Goal: Task Accomplishment & Management: Manage account settings

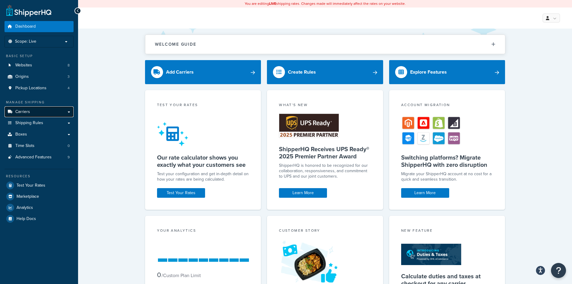
click at [32, 110] on link "Carriers" at bounding box center [39, 111] width 69 height 11
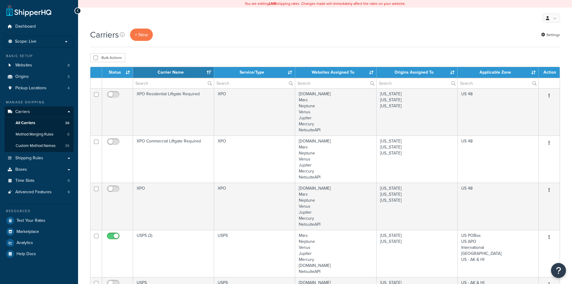
select select "15"
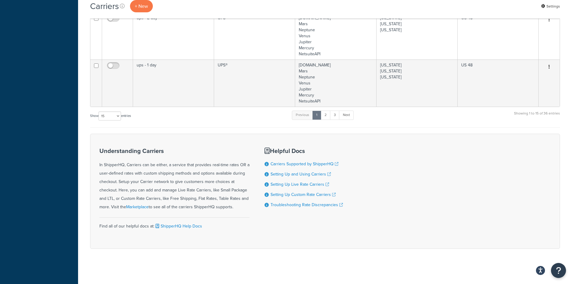
scroll to position [792, 0]
click at [326, 114] on link "2" at bounding box center [326, 114] width 10 height 9
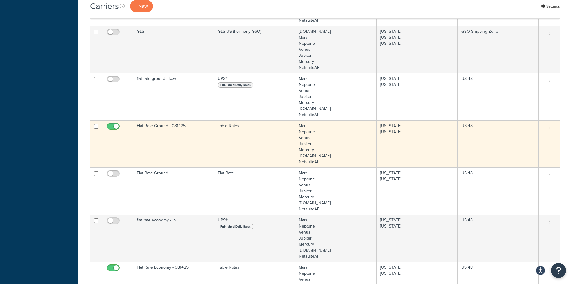
scroll to position [327, 0]
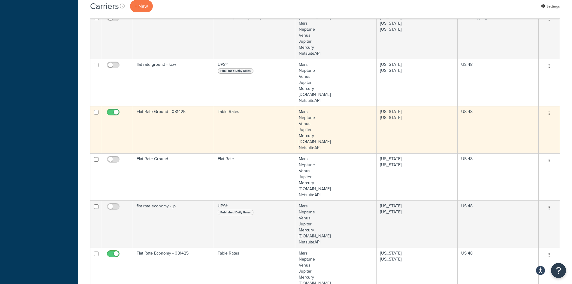
click at [177, 127] on td "Flat Rate Ground - 081425" at bounding box center [173, 129] width 81 height 47
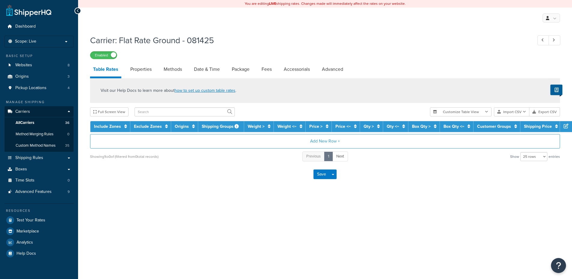
select select "25"
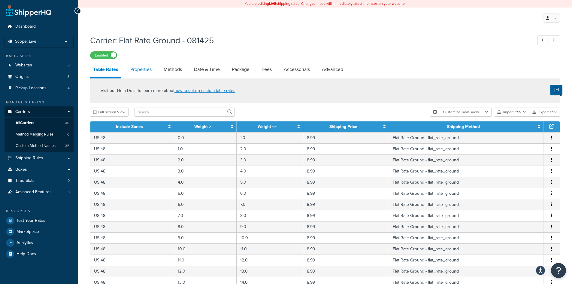
click at [148, 71] on link "Properties" at bounding box center [140, 69] width 27 height 14
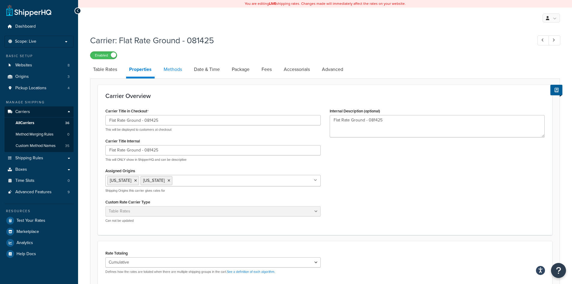
click at [174, 68] on link "Methods" at bounding box center [173, 69] width 24 height 14
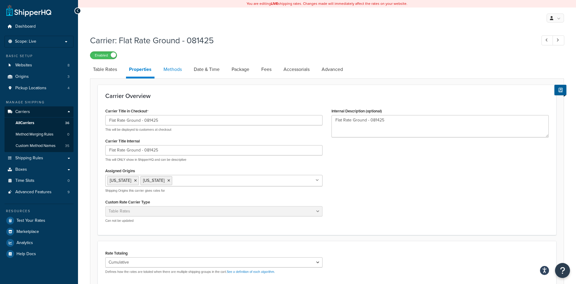
select select "25"
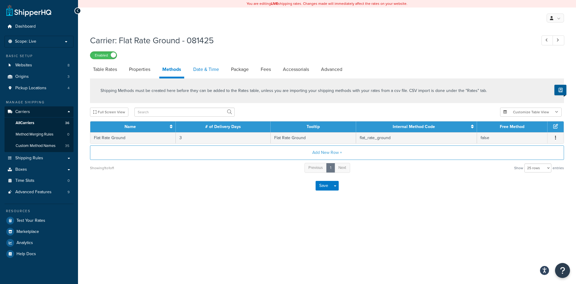
click at [206, 68] on link "Date & Time" at bounding box center [206, 69] width 32 height 14
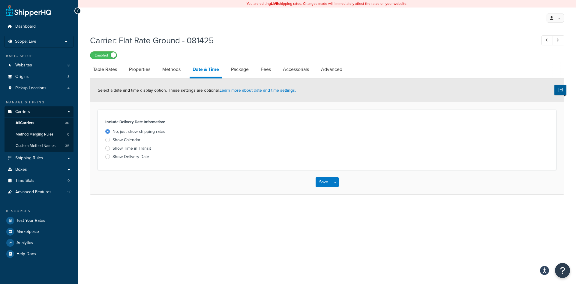
click at [108, 148] on div at bounding box center [107, 148] width 5 height 5
click at [0, 0] on input "Show Time in Transit" at bounding box center [0, 0] width 0 height 0
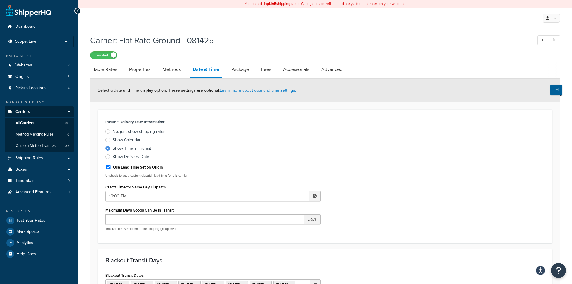
click at [109, 155] on div at bounding box center [107, 156] width 5 height 5
click at [0, 0] on input "Show Delivery Date" at bounding box center [0, 0] width 0 height 0
click at [241, 68] on link "Package" at bounding box center [240, 69] width 24 height 14
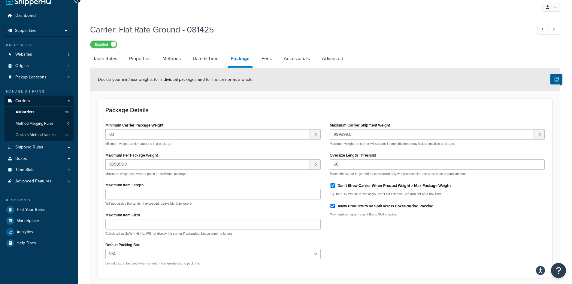
scroll to position [30, 0]
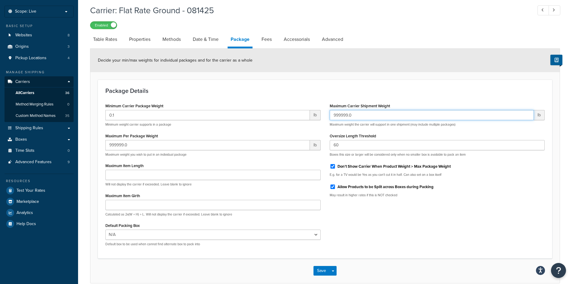
drag, startPoint x: 364, startPoint y: 114, endPoint x: 330, endPoint y: 118, distance: 34.2
click at [330, 118] on input "999999.0" at bounding box center [432, 115] width 204 height 10
type input "350"
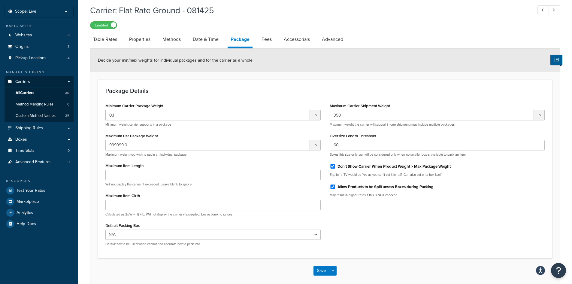
click at [352, 245] on div "Minimum Carrier Package Weight 0.1 lb Minimum weight carrier supports in a pack…" at bounding box center [325, 175] width 448 height 149
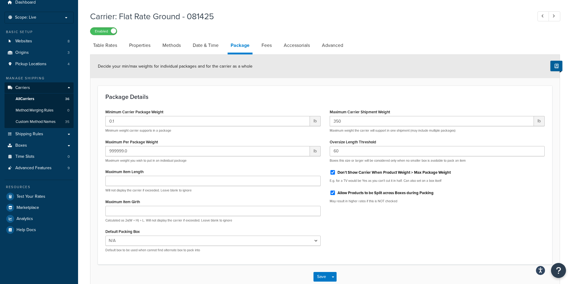
scroll to position [0, 0]
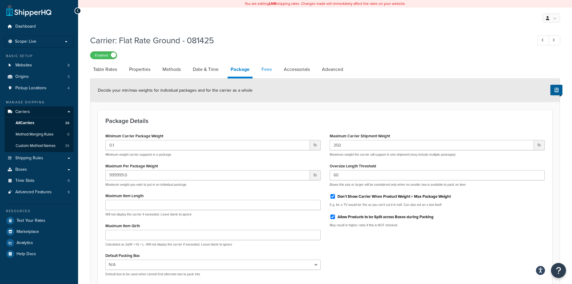
click at [274, 68] on link "Fees" at bounding box center [267, 69] width 16 height 14
select select "AFTER"
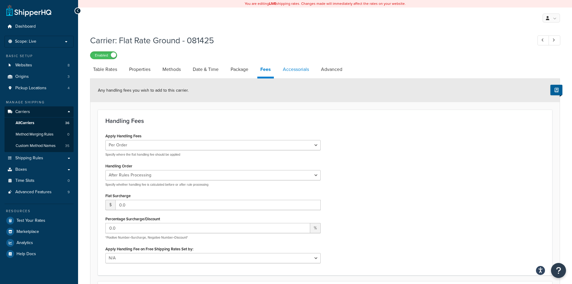
click at [300, 70] on link "Accessorials" at bounding box center [296, 69] width 32 height 14
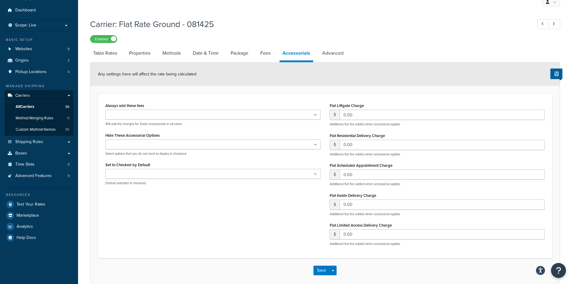
scroll to position [30, 0]
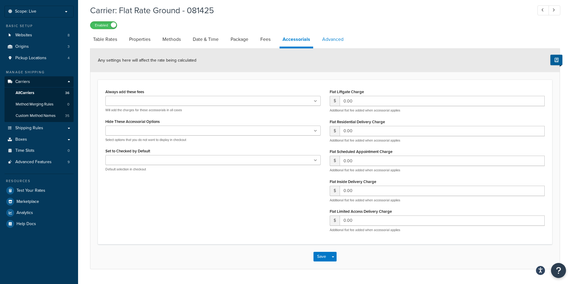
click at [334, 42] on link "Advanced" at bounding box center [332, 39] width 27 height 14
select select "false"
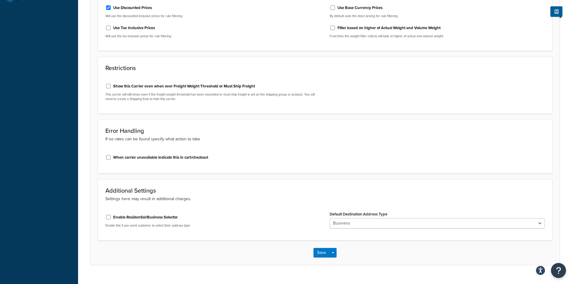
scroll to position [267, 0]
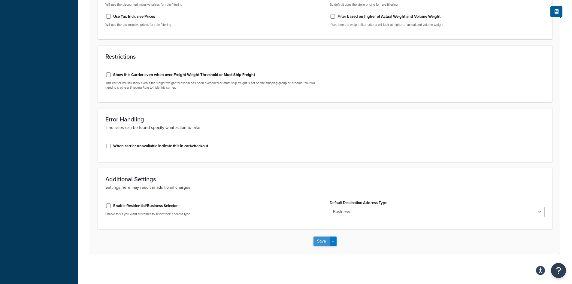
click at [321, 241] on button "Save" at bounding box center [321, 241] width 16 height 10
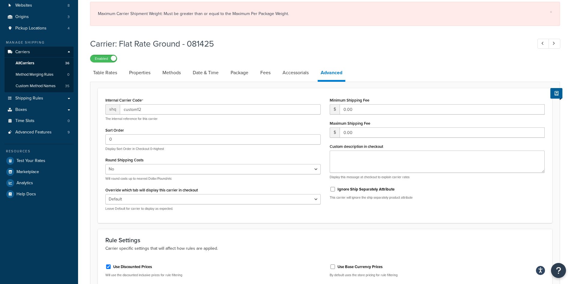
scroll to position [0, 0]
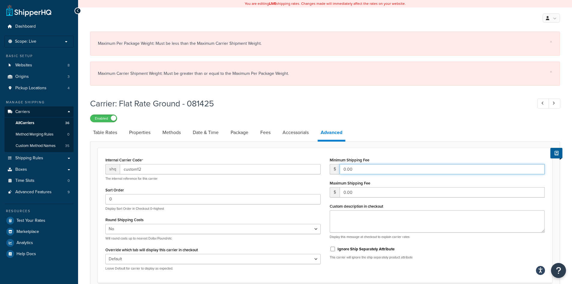
drag, startPoint x: 356, startPoint y: 169, endPoint x: 336, endPoint y: 171, distance: 19.4
click at [336, 171] on div "$ 0.00" at bounding box center [437, 169] width 215 height 10
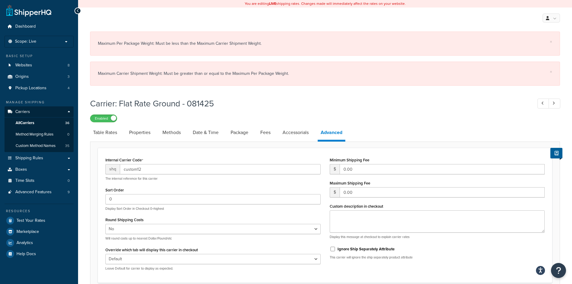
click at [248, 89] on div "× Maximum Per Package Weight: Must be less than the Maximum Carrier Shipment We…" at bounding box center [325, 60] width 470 height 63
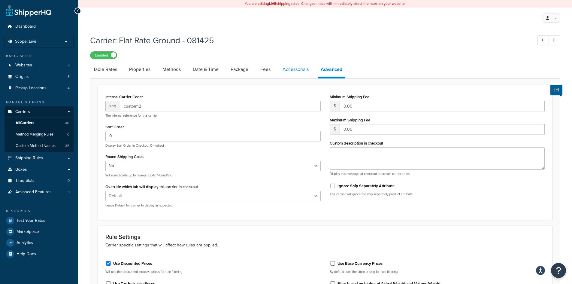
click at [287, 70] on link "Accessorials" at bounding box center [296, 69] width 32 height 14
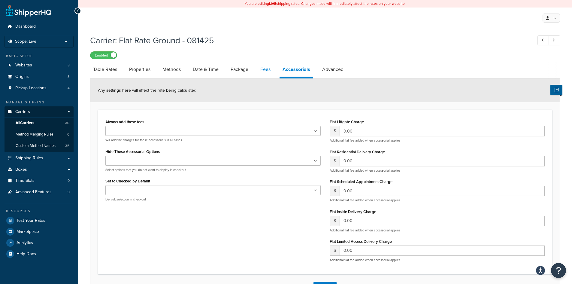
click at [269, 72] on link "Fees" at bounding box center [265, 69] width 16 height 14
select select "AFTER"
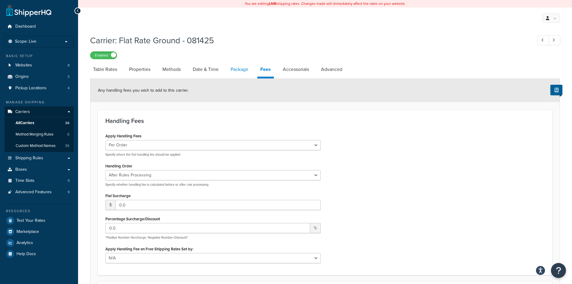
click at [239, 70] on link "Package" at bounding box center [240, 69] width 24 height 14
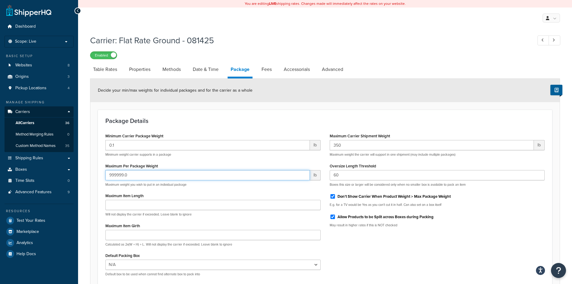
drag, startPoint x: 141, startPoint y: 174, endPoint x: 105, endPoint y: 177, distance: 36.2
click at [105, 177] on div "Minimum Carrier Package Weight 0.1 lb Minimum weight carrier supports in a pack…" at bounding box center [213, 206] width 224 height 149
type input "350"
click at [371, 258] on div "Minimum Carrier Package Weight 0.1 lb Minimum weight carrier supports in a pack…" at bounding box center [325, 206] width 448 height 149
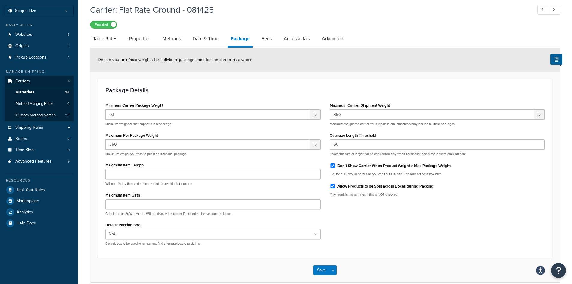
scroll to position [59, 0]
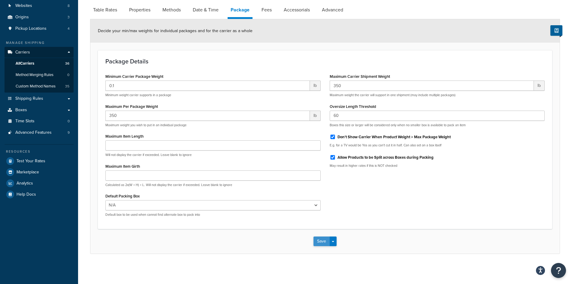
click at [319, 241] on button "Save" at bounding box center [321, 241] width 16 height 10
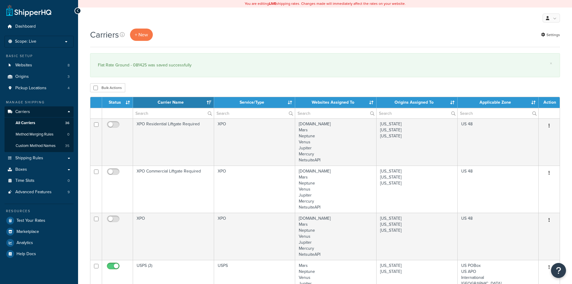
select select "15"
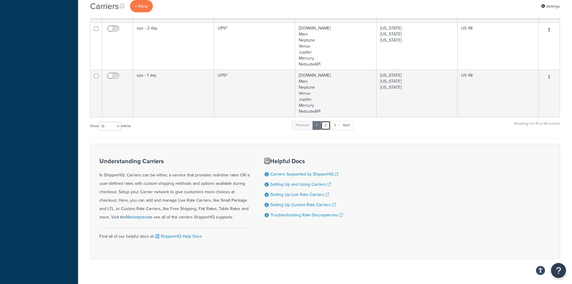
click at [325, 124] on link "2" at bounding box center [326, 125] width 10 height 9
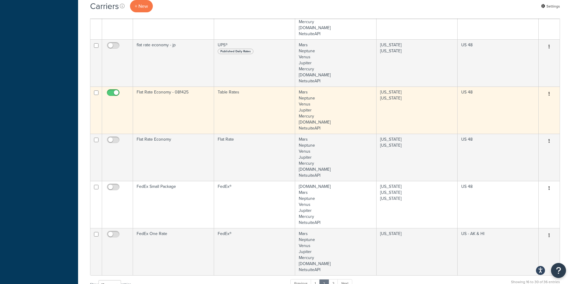
scroll to position [507, 0]
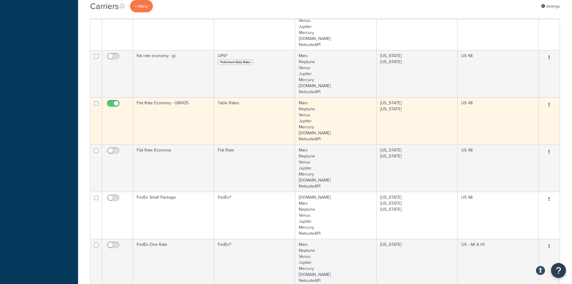
click at [169, 125] on td "Flat Rate Economy - 081425" at bounding box center [173, 120] width 81 height 47
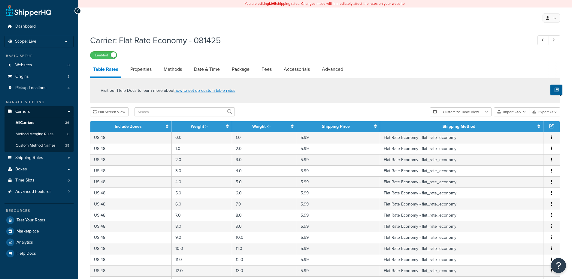
select select "25"
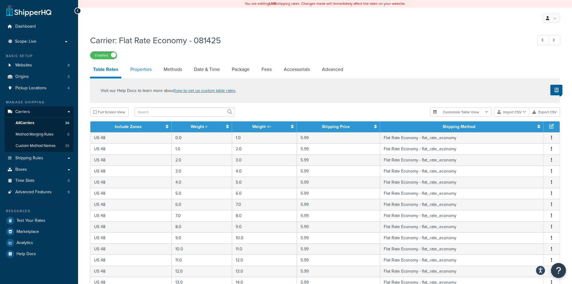
click at [139, 67] on link "Properties" at bounding box center [140, 69] width 27 height 14
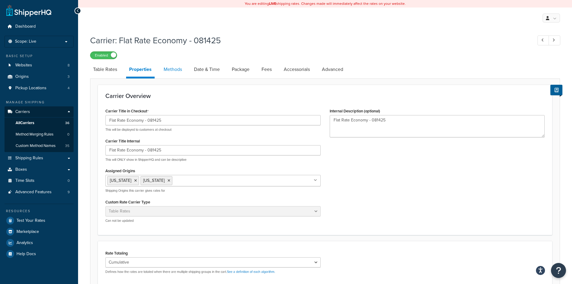
click at [176, 68] on link "Methods" at bounding box center [173, 69] width 24 height 14
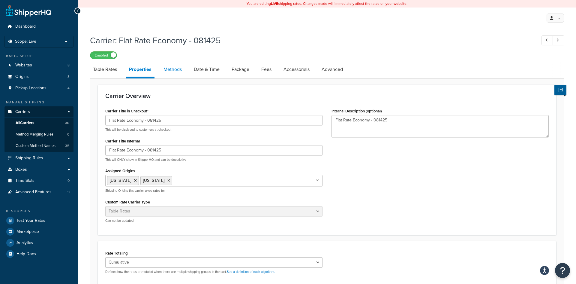
select select "25"
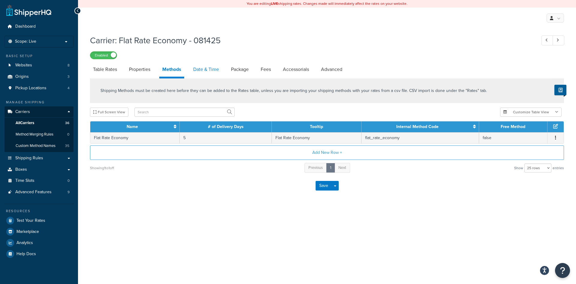
click at [214, 69] on link "Date & Time" at bounding box center [206, 69] width 32 height 14
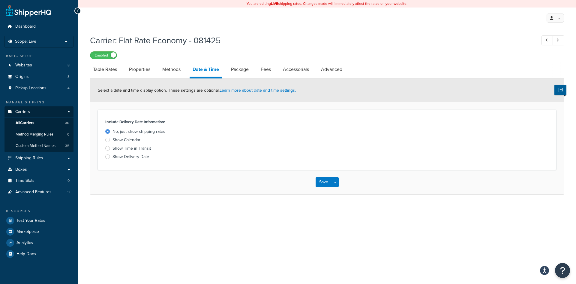
click at [107, 155] on div at bounding box center [107, 156] width 5 height 5
click at [0, 0] on input "Show Delivery Date" at bounding box center [0, 0] width 0 height 0
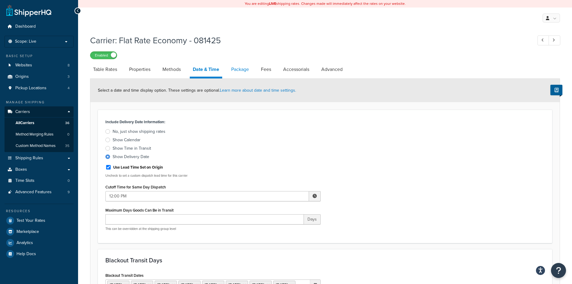
click at [243, 70] on link "Package" at bounding box center [240, 69] width 24 height 14
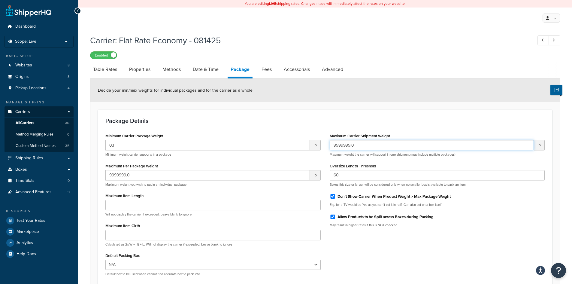
drag, startPoint x: 368, startPoint y: 145, endPoint x: 325, endPoint y: 150, distance: 42.7
click at [325, 150] on div "Maximum Carrier Shipment Weight 9999999.0 lb Maximum weight the carrier will su…" at bounding box center [437, 182] width 224 height 100
type input "350"
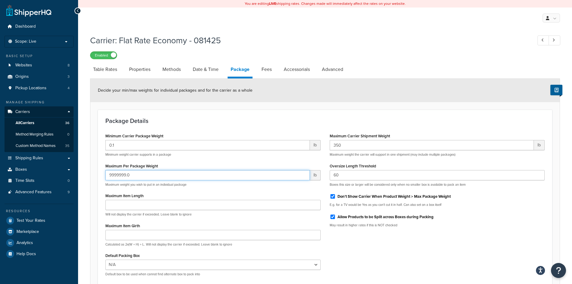
drag, startPoint x: 138, startPoint y: 178, endPoint x: 102, endPoint y: 182, distance: 35.9
click at [102, 182] on div "Minimum Carrier Package Weight 0.1 lb Minimum weight carrier supports in a pack…" at bounding box center [213, 206] width 224 height 149
type input "350"
click at [392, 253] on div "Minimum Carrier Package Weight 0.1 lb Minimum weight carrier supports in a pack…" at bounding box center [325, 206] width 448 height 149
click at [271, 67] on link "Fees" at bounding box center [267, 69] width 16 height 14
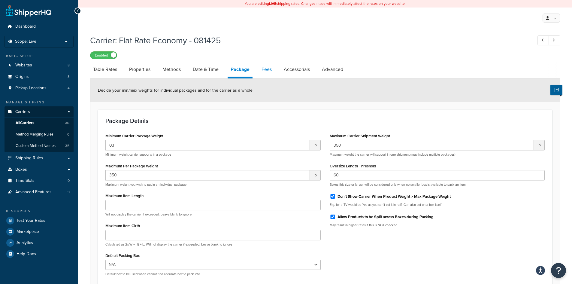
select select "AFTER"
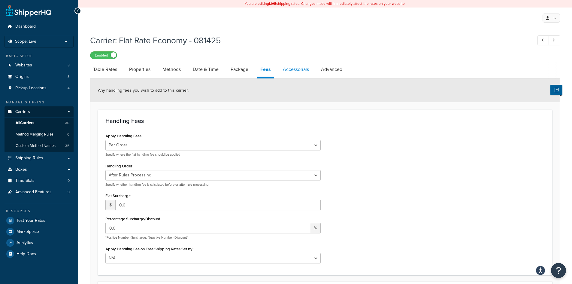
click at [300, 69] on link "Accessorials" at bounding box center [296, 69] width 32 height 14
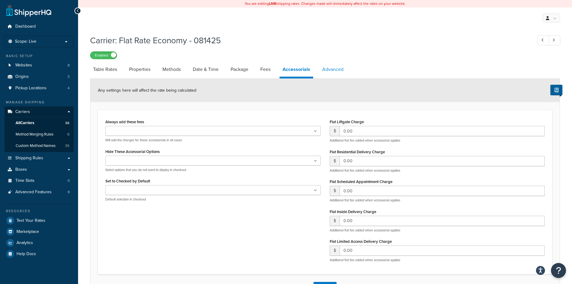
click at [332, 69] on link "Advanced" at bounding box center [332, 69] width 27 height 14
select select "false"
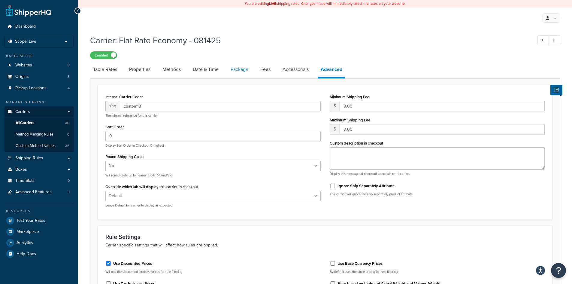
click at [241, 71] on link "Package" at bounding box center [240, 69] width 24 height 14
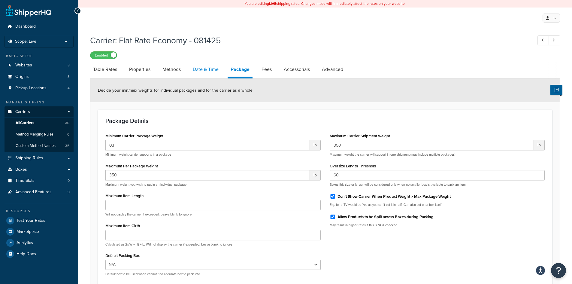
click at [213, 70] on link "Date & Time" at bounding box center [206, 69] width 32 height 14
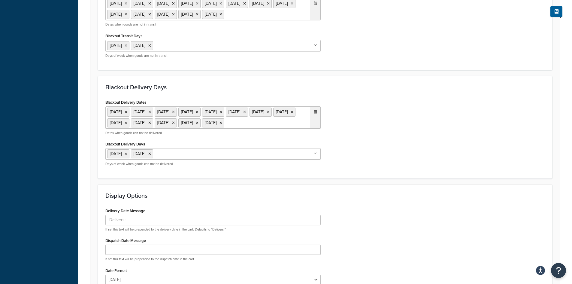
scroll to position [377, 0]
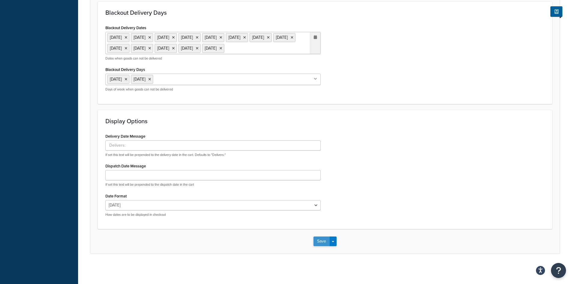
click at [321, 242] on button "Save" at bounding box center [321, 241] width 16 height 10
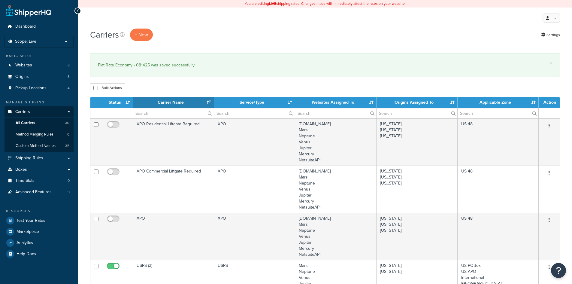
select select "15"
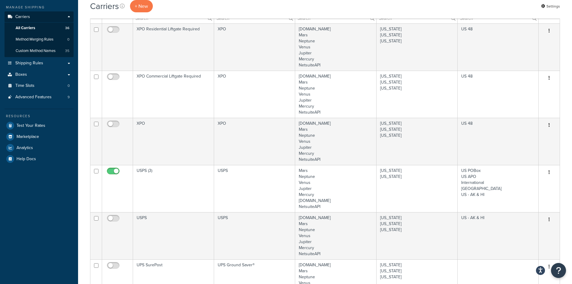
scroll to position [150, 0]
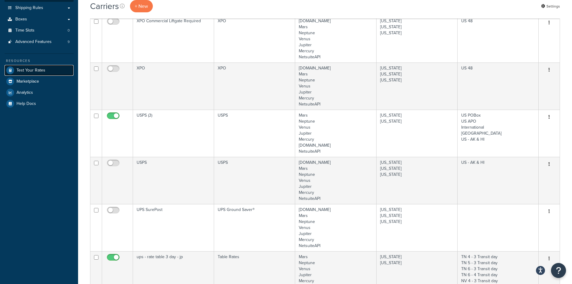
click at [35, 69] on span "Test Your Rates" at bounding box center [31, 70] width 29 height 5
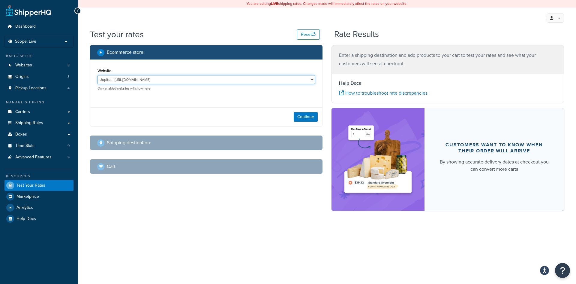
click at [295, 78] on select "Jupiter - [URL][DOMAIN_NAME] Mercury - [URL][DOMAIN_NAME] Venus - [URL][DOMAIN_…" at bounding box center [207, 79] width 218 height 9
select select "f2759eab7b6d9229b59e78f49c91899a"
click at [98, 75] on select "Jupiter - [URL][DOMAIN_NAME] Mercury - [URL][DOMAIN_NAME] Venus - [URL][DOMAIN_…" at bounding box center [207, 79] width 218 height 9
click at [307, 117] on button "Continue" at bounding box center [306, 117] width 24 height 10
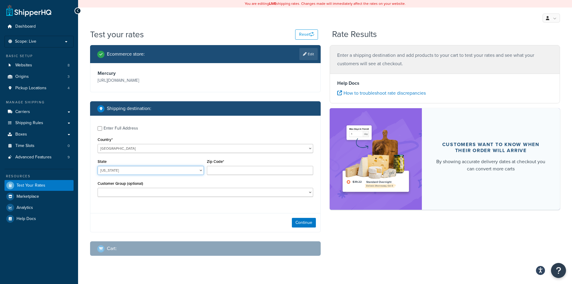
click at [192, 170] on select "[US_STATE] [US_STATE] [US_STATE] [US_STATE] [US_STATE] Armed Forces Americas Ar…" at bounding box center [151, 170] width 106 height 9
click at [98, 166] on select "[US_STATE] [US_STATE] [US_STATE] [US_STATE] [US_STATE] Armed Forces Americas Ar…" at bounding box center [151, 170] width 106 height 9
click at [168, 168] on select "[US_STATE] [US_STATE] [US_STATE] [US_STATE] [US_STATE] Armed Forces Americas Ar…" at bounding box center [151, 170] width 106 height 9
select select "IL"
click at [98, 166] on select "[US_STATE] [US_STATE] [US_STATE] [US_STATE] [US_STATE] Armed Forces Americas Ar…" at bounding box center [151, 170] width 106 height 9
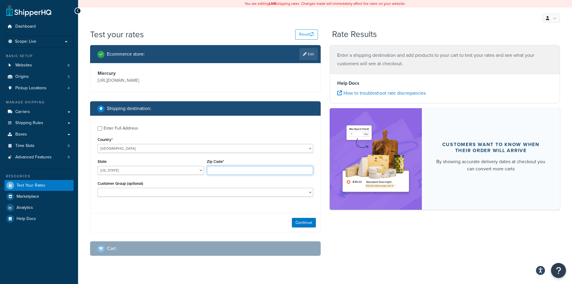
click at [228, 171] on input "Zip Code*" at bounding box center [260, 170] width 106 height 9
type input "60629"
click at [299, 224] on button "Continue" at bounding box center [304, 223] width 24 height 10
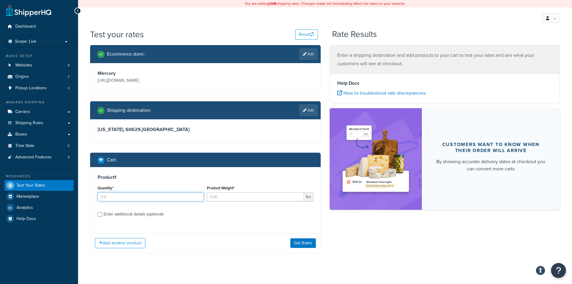
drag, startPoint x: 131, startPoint y: 194, endPoint x: 120, endPoint y: 198, distance: 11.2
click at [120, 198] on input "Quantity*" at bounding box center [151, 196] width 106 height 9
type input "1"
type input "15"
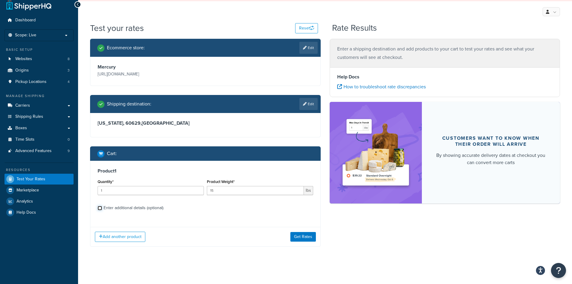
scroll to position [8, 0]
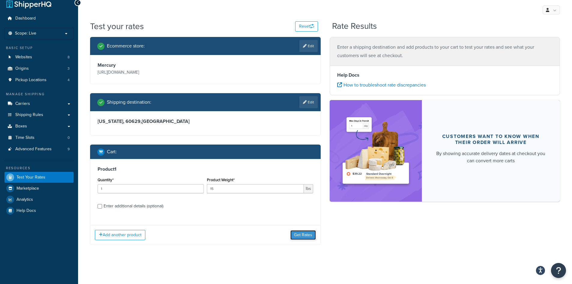
click at [301, 234] on button "Get Rates" at bounding box center [303, 235] width 26 height 10
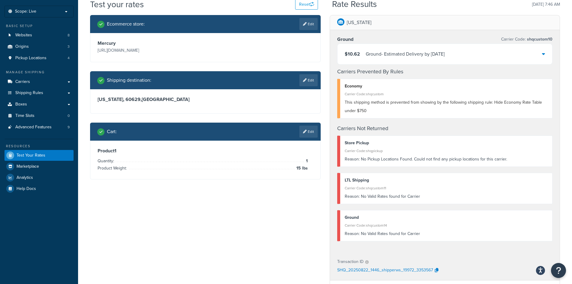
scroll to position [0, 0]
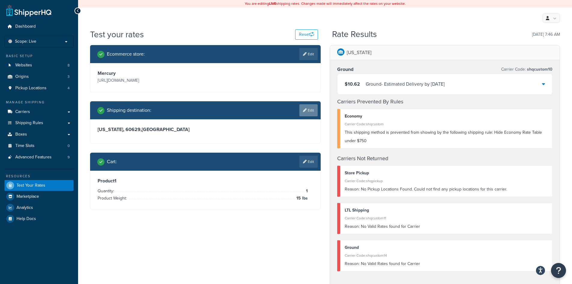
click at [309, 113] on link "Edit" at bounding box center [308, 110] width 18 height 12
select select "IL"
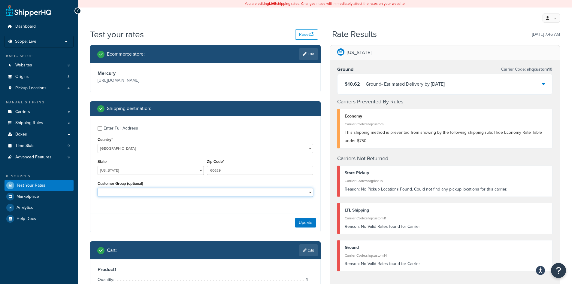
click at [311, 193] on select "Affiliate Base Reseller Bronze Default (General) Employee-Friends-Family Execut…" at bounding box center [206, 192] width 216 height 9
click at [238, 62] on div "Ecommerce store : Edit" at bounding box center [205, 54] width 231 height 18
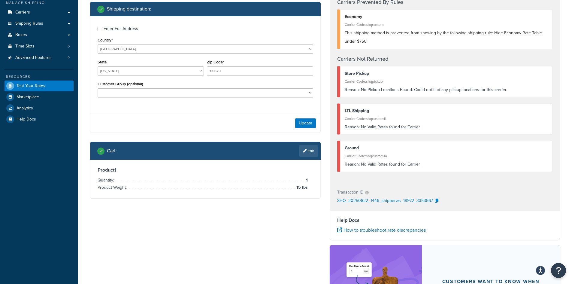
scroll to position [120, 0]
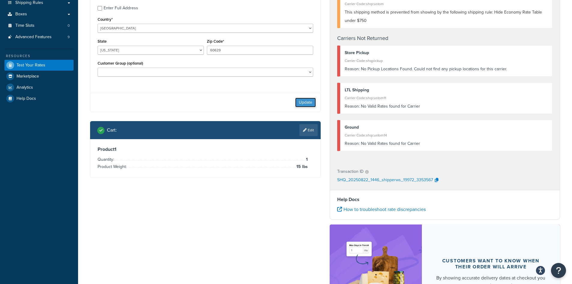
click at [306, 104] on button "Update" at bounding box center [305, 103] width 21 height 10
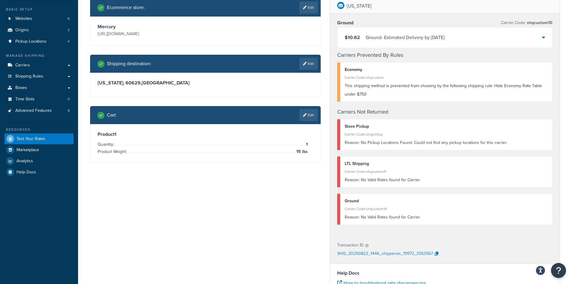
scroll to position [0, 0]
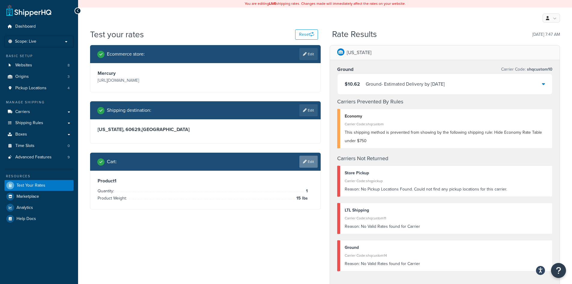
click at [311, 165] on link "Edit" at bounding box center [308, 162] width 18 height 12
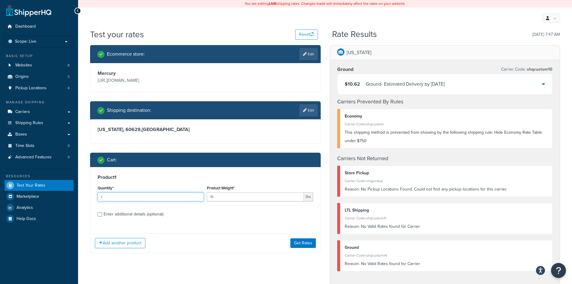
drag, startPoint x: 145, startPoint y: 197, endPoint x: 97, endPoint y: 199, distance: 47.8
click at [97, 199] on div "Quantity* 1" at bounding box center [150, 195] width 109 height 22
type input "2"
click at [249, 274] on div "Ecommerce store : Edit Mercury https://mercury.clearbags.cloud/ Shipping destin…" at bounding box center [325, 248] width 479 height 407
click at [303, 243] on button "Get Rates" at bounding box center [303, 243] width 26 height 10
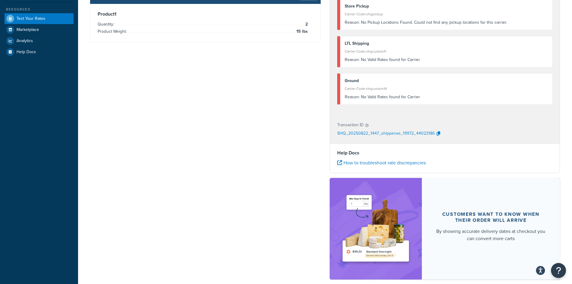
scroll to position [180, 0]
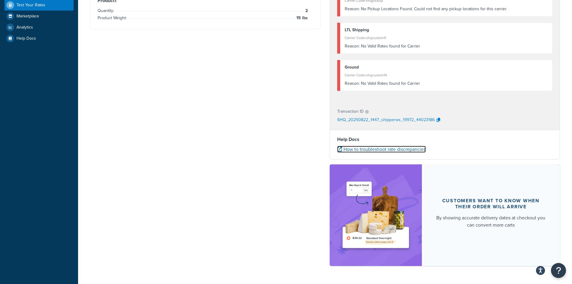
click at [392, 149] on link "How to troubleshoot rate discrepancies" at bounding box center [381, 149] width 89 height 7
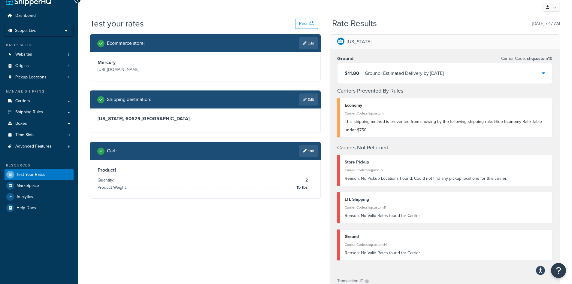
scroll to position [0, 0]
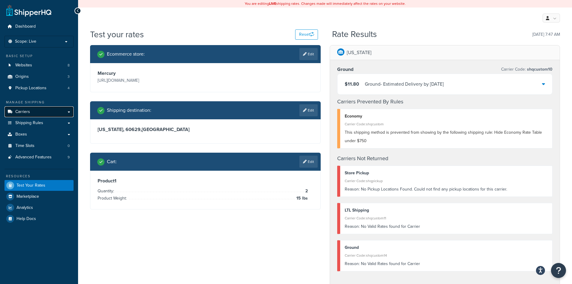
click at [28, 111] on span "Carriers" at bounding box center [22, 111] width 15 height 5
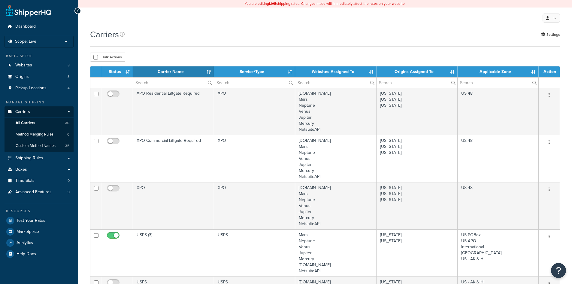
select select "15"
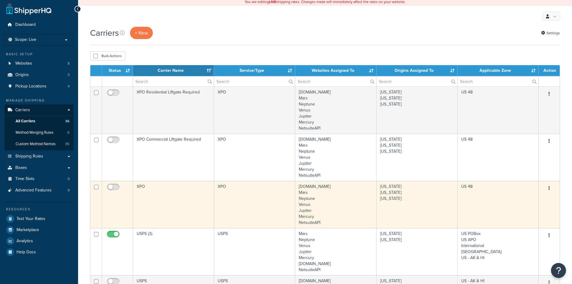
scroll to position [181, 0]
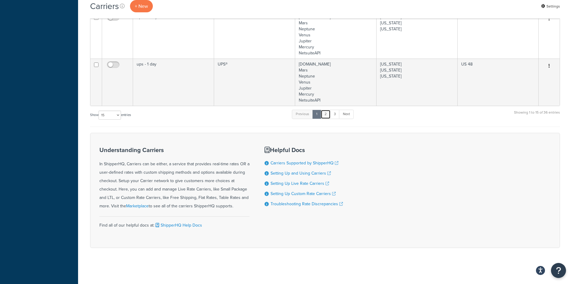
click at [327, 114] on link "2" at bounding box center [326, 114] width 10 height 9
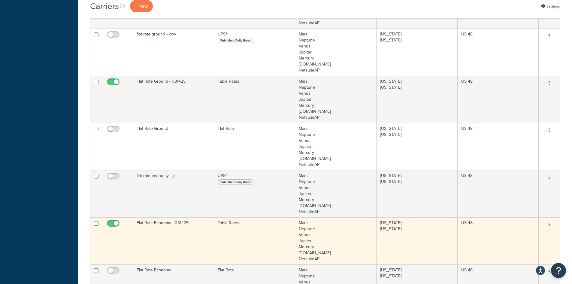
scroll to position [357, 0]
click at [193, 100] on td "Flat Rate Ground - 081425" at bounding box center [173, 99] width 81 height 47
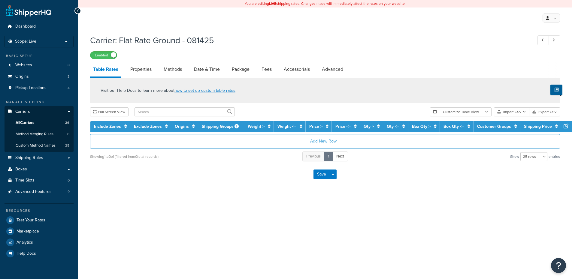
select select "25"
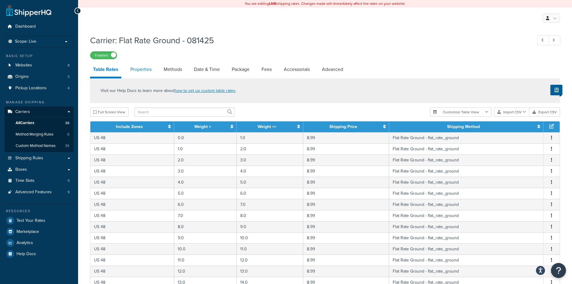
click at [143, 69] on link "Properties" at bounding box center [140, 69] width 27 height 14
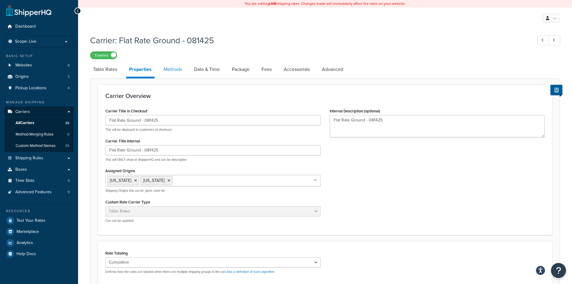
click at [176, 66] on link "Methods" at bounding box center [173, 69] width 24 height 14
select select "25"
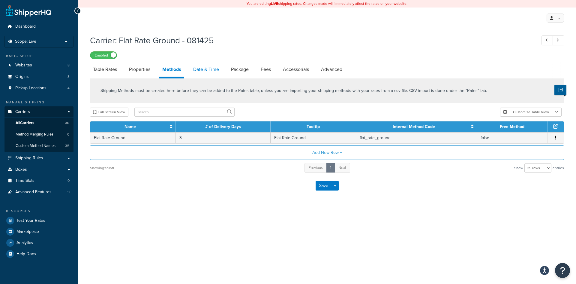
click at [206, 69] on link "Date & Time" at bounding box center [206, 69] width 32 height 14
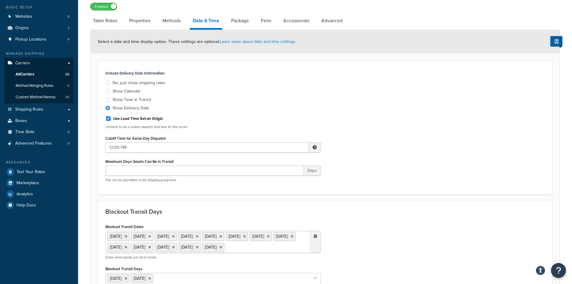
scroll to position [47, 0]
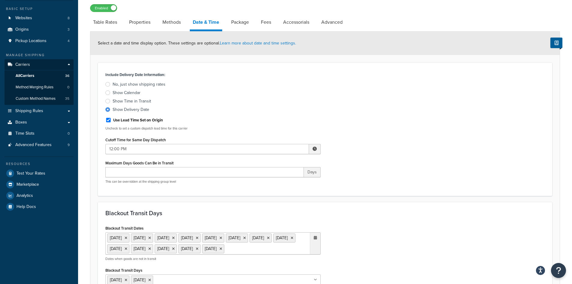
click at [107, 100] on div at bounding box center [107, 101] width 5 height 5
click at [0, 0] on input "Show Time in Transit" at bounding box center [0, 0] width 0 height 0
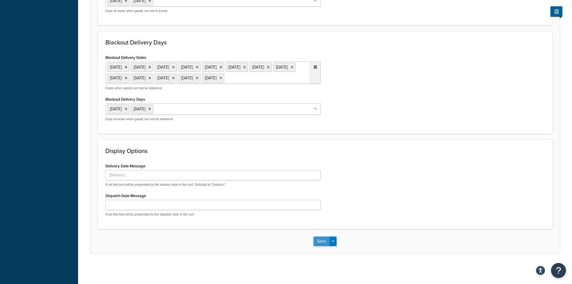
scroll to position [348, 0]
click at [323, 242] on button "Save" at bounding box center [321, 241] width 16 height 10
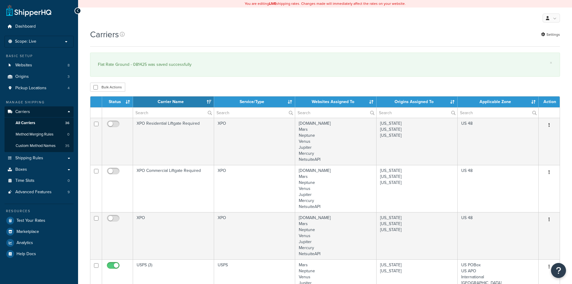
select select "15"
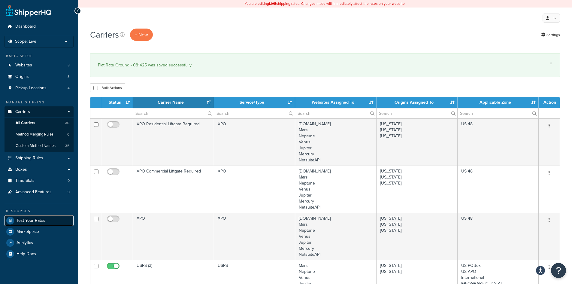
click at [39, 221] on span "Test Your Rates" at bounding box center [31, 220] width 29 height 5
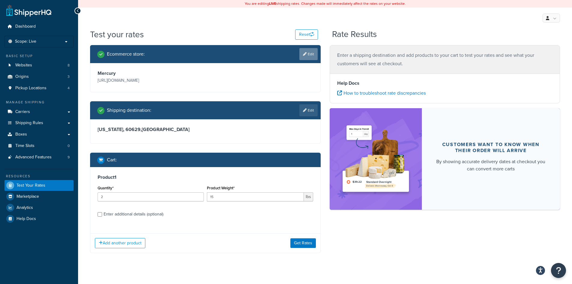
click at [303, 53] on icon at bounding box center [305, 54] width 4 height 4
select select "f2759eab7b6d9229b59e78f49c91899a"
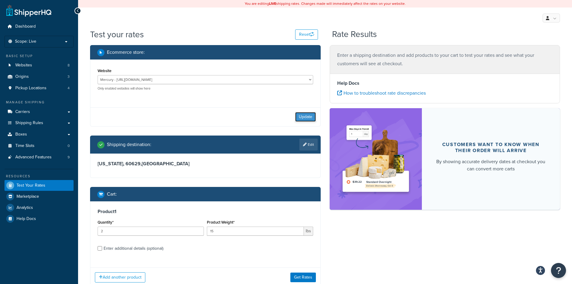
click at [306, 117] on button "Update" at bounding box center [305, 117] width 21 height 10
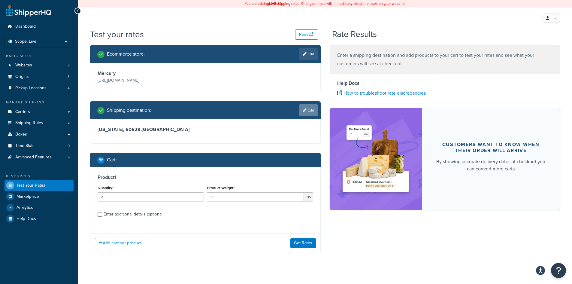
click at [308, 110] on link "Edit" at bounding box center [308, 110] width 18 height 12
select select "IL"
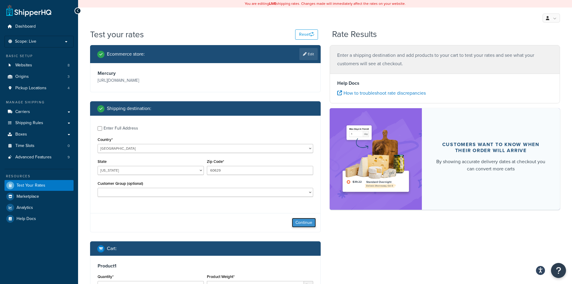
click at [306, 221] on button "Continue" at bounding box center [304, 223] width 24 height 10
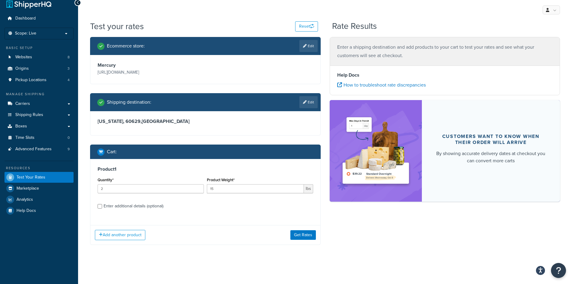
scroll to position [8, 0]
click at [302, 235] on button "Get Rates" at bounding box center [303, 235] width 26 height 10
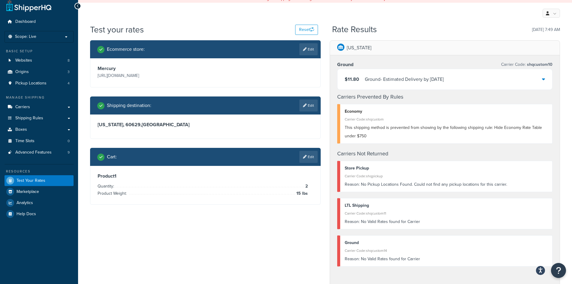
scroll to position [0, 0]
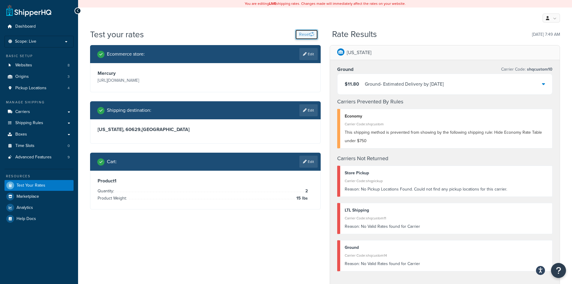
click at [310, 31] on button "Reset" at bounding box center [306, 34] width 23 height 10
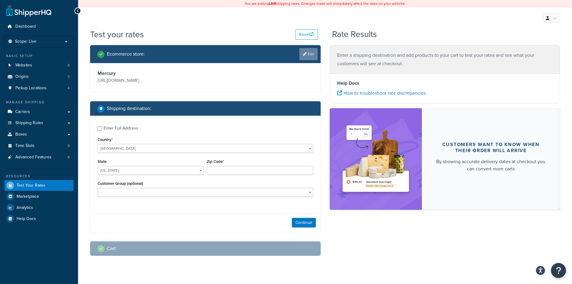
click at [309, 55] on link "Edit" at bounding box center [308, 54] width 18 height 12
select select "f2759eab7b6d9229b59e78f49c91899a"
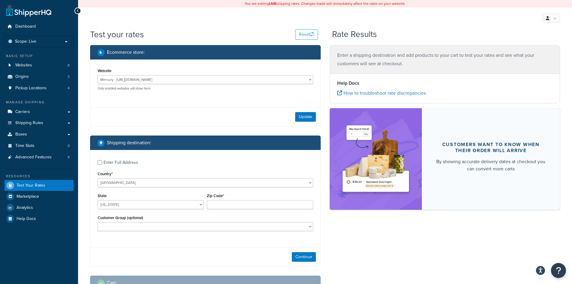
click at [256, 100] on div "Website Jupiter - https://jupiter.clearbags.cloud/ Mercury - https://mercury.cl…" at bounding box center [205, 80] width 230 height 43
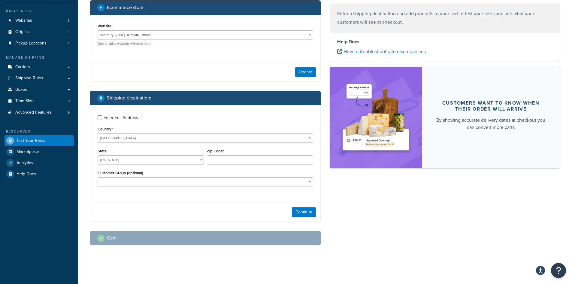
scroll to position [45, 0]
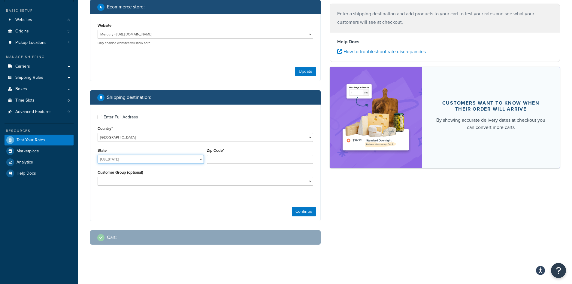
click at [179, 159] on select "Alabama Alaska American Samoa Arizona Arkansas Armed Forces Americas Armed Forc…" at bounding box center [151, 159] width 106 height 9
select select "TN"
click at [98, 155] on select "Alabama Alaska American Samoa Arizona Arkansas Armed Forces Americas Armed Forc…" at bounding box center [151, 159] width 106 height 9
click at [221, 158] on input "Zip Code*" at bounding box center [260, 159] width 106 height 9
type input "38375"
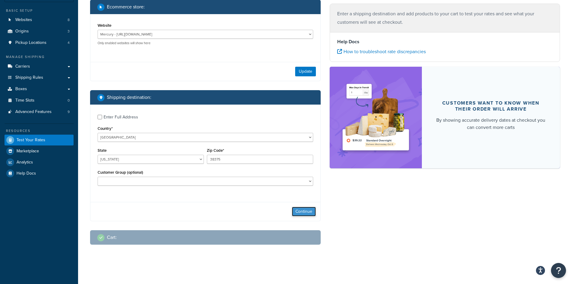
click at [312, 207] on button "Continue" at bounding box center [304, 212] width 24 height 10
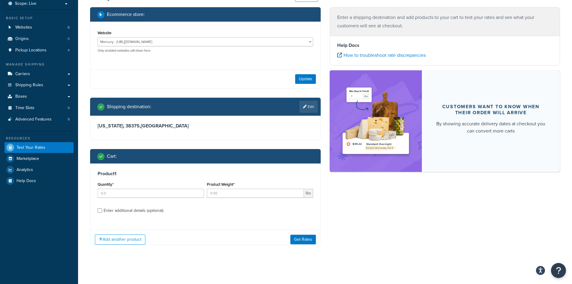
scroll to position [42, 0]
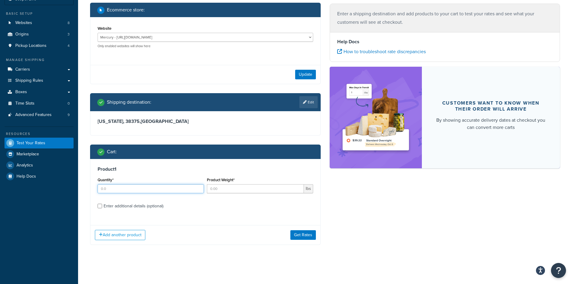
click at [123, 188] on input "Quantity*" at bounding box center [151, 188] width 106 height 9
type input "1"
drag, startPoint x: 226, startPoint y: 184, endPoint x: 213, endPoint y: 187, distance: 12.9
click at [213, 187] on input "Product Weight*" at bounding box center [255, 188] width 97 height 9
type input "350"
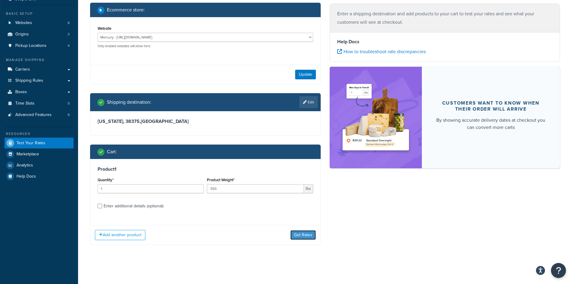
click at [308, 238] on button "Get Rates" at bounding box center [303, 235] width 26 height 10
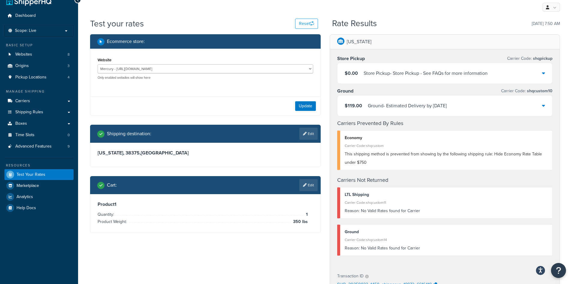
scroll to position [0, 0]
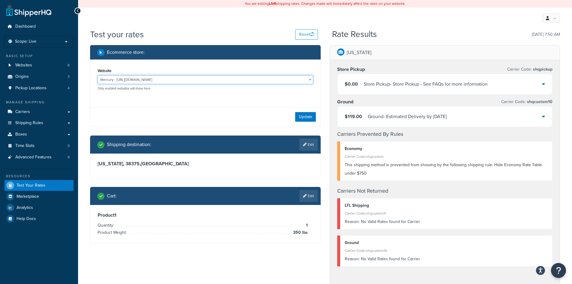
click at [303, 81] on select "Jupiter - https://jupiter.clearbags.cloud/ Mercury - https://mercury.clearbags.…" at bounding box center [206, 79] width 216 height 9
select select "3f662b2e10240d0ec2cc4aee8806db01"
click at [98, 75] on select "Jupiter - https://jupiter.clearbags.cloud/ Mercury - https://mercury.clearbags.…" at bounding box center [206, 79] width 216 height 9
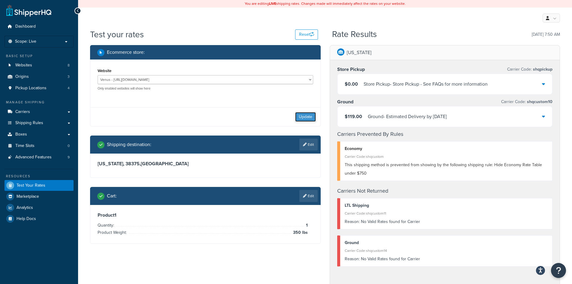
click at [304, 116] on button "Update" at bounding box center [305, 117] width 21 height 10
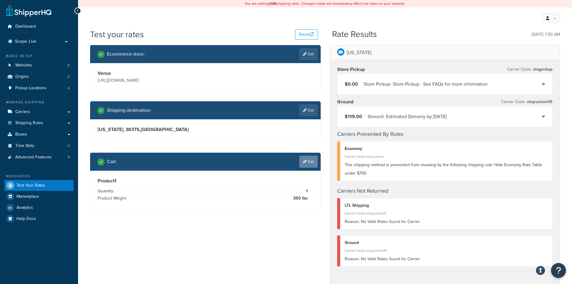
click at [307, 159] on link "Edit" at bounding box center [308, 162] width 18 height 12
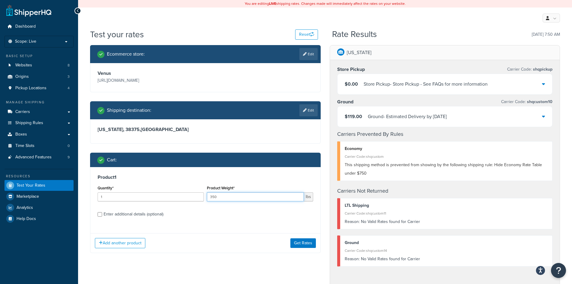
drag, startPoint x: 234, startPoint y: 196, endPoint x: 213, endPoint y: 195, distance: 21.3
click at [213, 195] on input "350" at bounding box center [255, 196] width 97 height 9
type input "35"
click at [213, 231] on div "Product 1 Quantity* 1 Product Weight* 35 lbs Enter additional details (optional…" at bounding box center [205, 210] width 231 height 86
click at [310, 242] on button "Get Rates" at bounding box center [303, 243] width 26 height 10
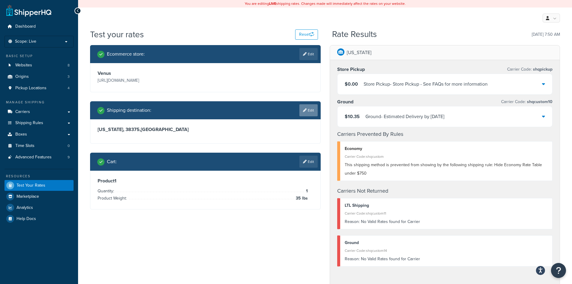
click at [310, 110] on link "Edit" at bounding box center [308, 110] width 18 height 12
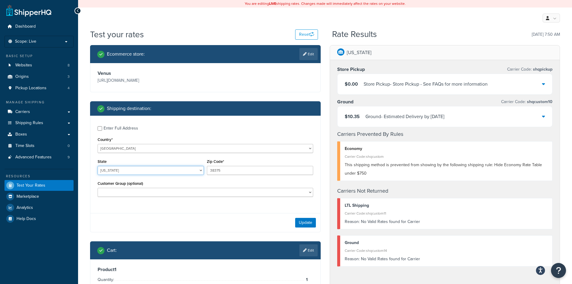
click at [147, 171] on select "Alabama Alaska American Samoa Arizona Arkansas Armed Forces Americas Armed Forc…" at bounding box center [151, 170] width 106 height 9
select select "IL"
click at [98, 166] on select "Alabama Alaska American Samoa Arizona Arkansas Armed Forces Americas Armed Forc…" at bounding box center [151, 170] width 106 height 9
drag, startPoint x: 236, startPoint y: 173, endPoint x: 196, endPoint y: 172, distance: 39.6
click at [196, 172] on div "State Alabama Alaska American Samoa Arizona Arkansas Armed Forces Americas Arme…" at bounding box center [205, 168] width 219 height 22
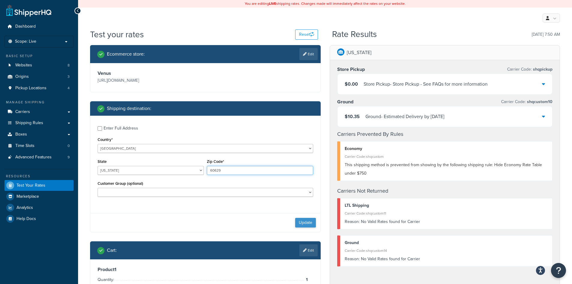
type input "60629"
click at [302, 221] on button "Update" at bounding box center [305, 223] width 21 height 10
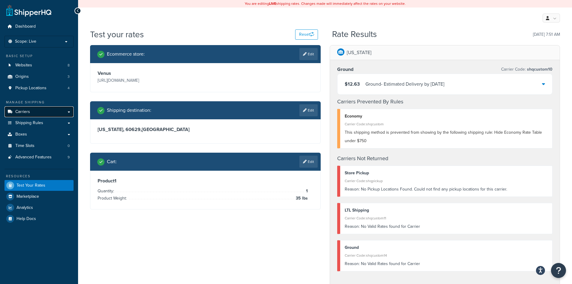
click at [26, 113] on span "Carriers" at bounding box center [22, 111] width 15 height 5
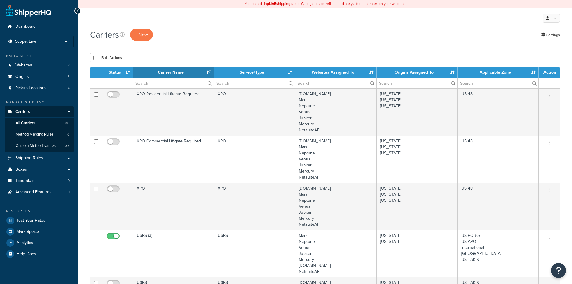
select select "15"
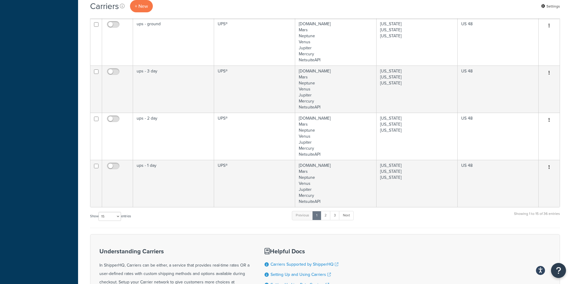
scroll to position [792, 0]
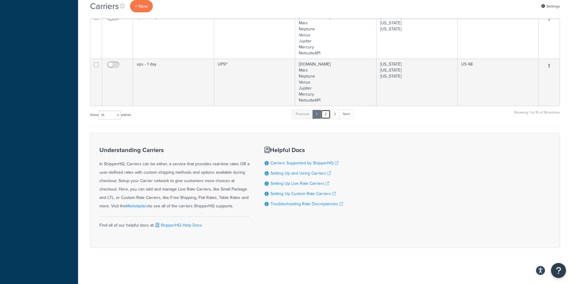
click at [328, 114] on link "2" at bounding box center [326, 114] width 10 height 9
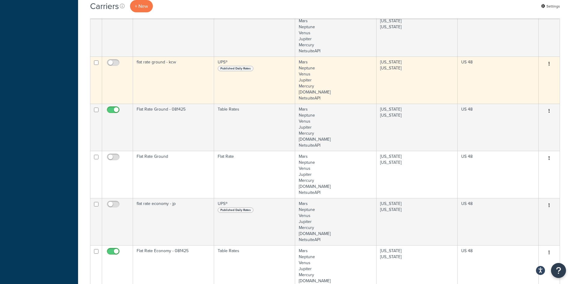
scroll to position [297, 0]
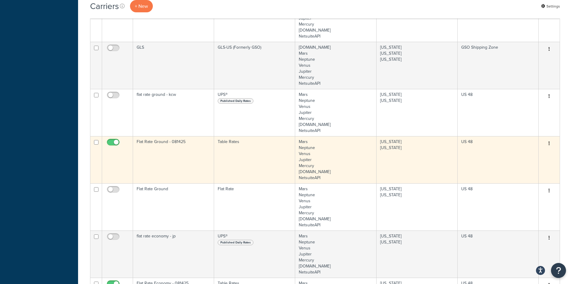
click at [173, 153] on td "Flat Rate Ground - 081425" at bounding box center [173, 159] width 81 height 47
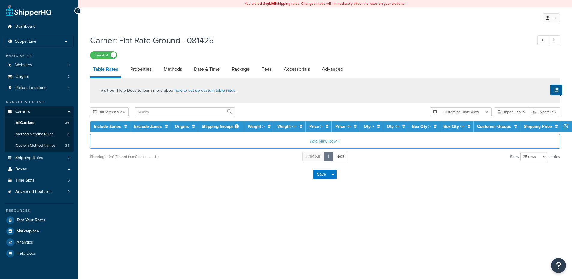
select select "25"
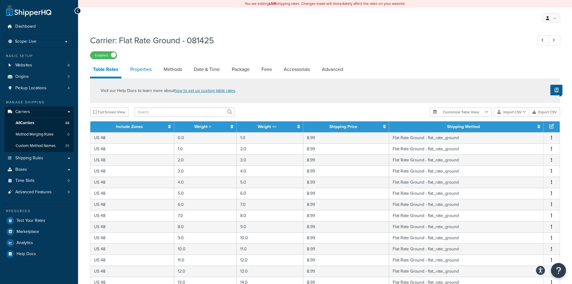
click at [143, 65] on link "Properties" at bounding box center [140, 69] width 27 height 14
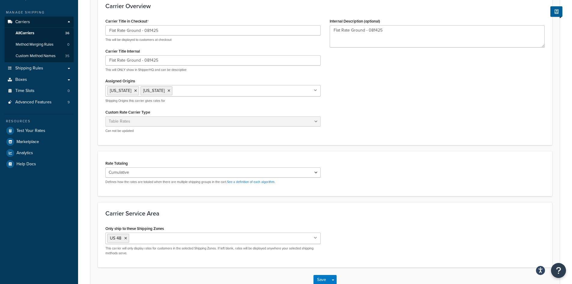
scroll to position [90, 0]
click at [224, 175] on select "Cumulative Highest Per Item Per SKU" at bounding box center [212, 172] width 215 height 10
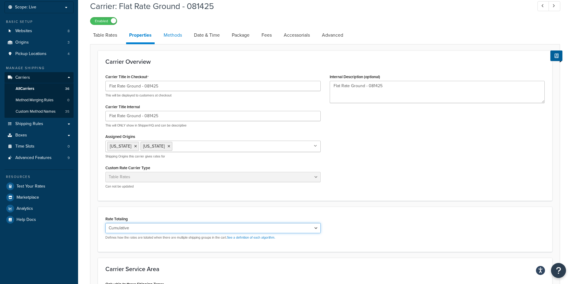
scroll to position [0, 0]
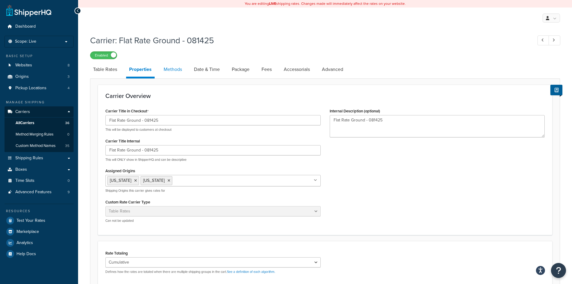
click at [176, 68] on link "Methods" at bounding box center [173, 69] width 24 height 14
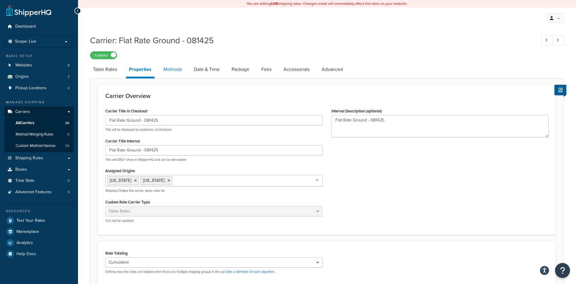
select select "25"
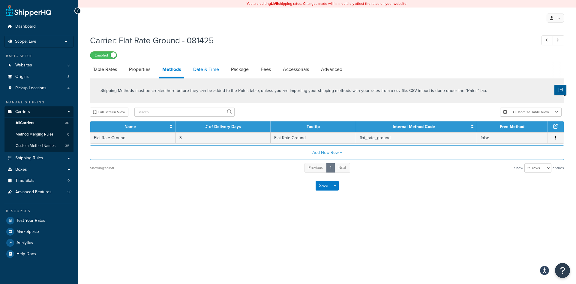
click at [212, 68] on link "Date & Time" at bounding box center [206, 69] width 32 height 14
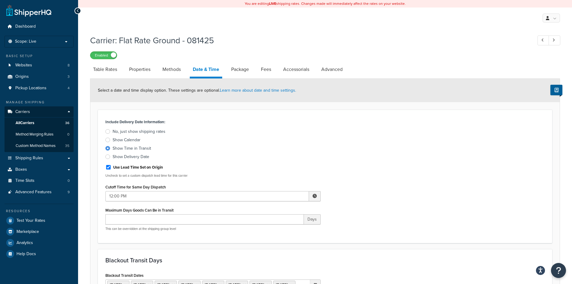
click at [109, 156] on div at bounding box center [107, 156] width 5 height 5
click at [0, 0] on input "Show Delivery Date" at bounding box center [0, 0] width 0 height 0
click at [242, 71] on link "Package" at bounding box center [240, 69] width 24 height 14
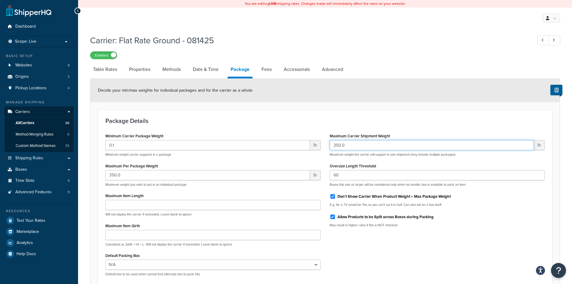
drag, startPoint x: 340, startPoint y: 144, endPoint x: 337, endPoint y: 145, distance: 3.8
click at [337, 145] on input "350.0" at bounding box center [432, 145] width 204 height 10
type input "349.0"
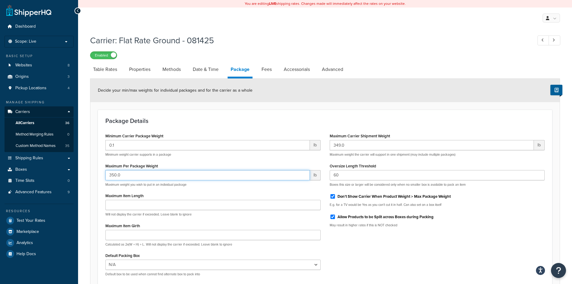
click at [116, 175] on input "350.0" at bounding box center [207, 175] width 204 height 10
drag, startPoint x: 116, startPoint y: 175, endPoint x: 112, endPoint y: 175, distance: 4.2
click at [112, 175] on input "350.0" at bounding box center [207, 175] width 204 height 10
type input "349.0"
click at [244, 187] on div "Minimum Carrier Package Weight 0.1 lb Minimum weight carrier supports in a pack…" at bounding box center [213, 206] width 224 height 149
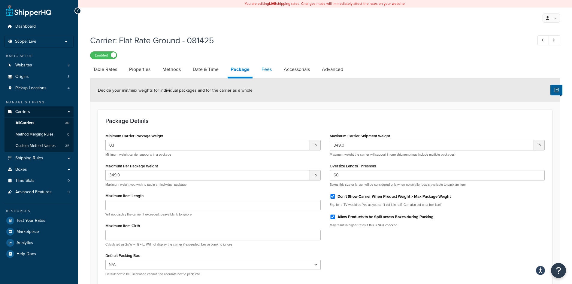
drag, startPoint x: 268, startPoint y: 66, endPoint x: 268, endPoint y: 69, distance: 3.6
click at [268, 66] on link "Fees" at bounding box center [267, 69] width 16 height 14
select select "AFTER"
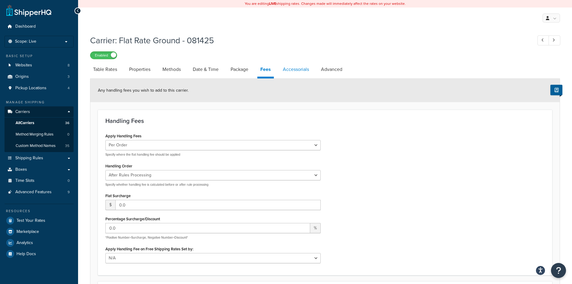
click at [301, 68] on link "Accessorials" at bounding box center [296, 69] width 32 height 14
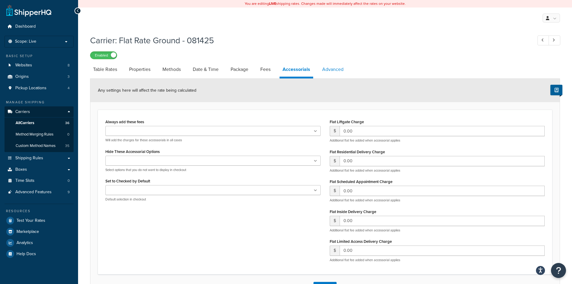
click at [332, 73] on link "Advanced" at bounding box center [332, 69] width 27 height 14
select select "false"
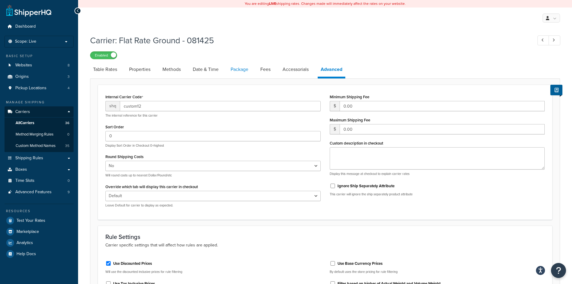
click at [239, 70] on link "Package" at bounding box center [240, 69] width 24 height 14
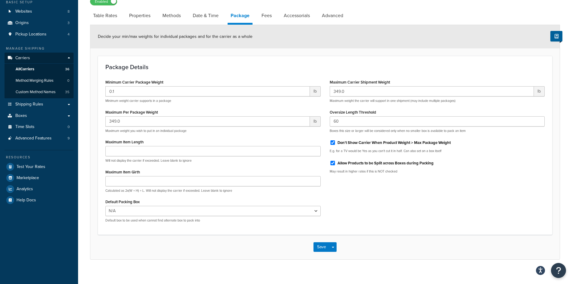
scroll to position [59, 0]
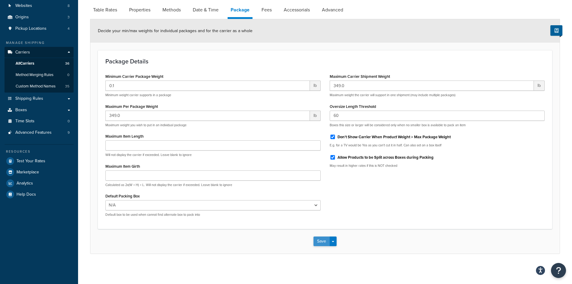
click at [323, 241] on button "Save" at bounding box center [321, 241] width 16 height 10
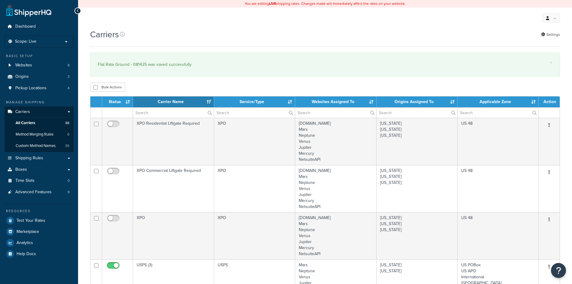
select select "15"
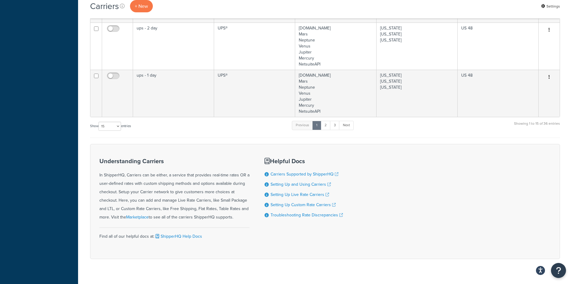
scroll to position [822, 0]
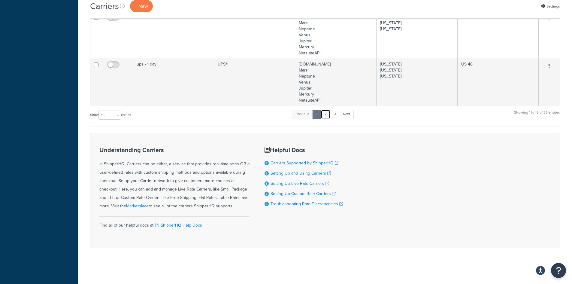
click at [327, 114] on link "2" at bounding box center [326, 114] width 10 height 9
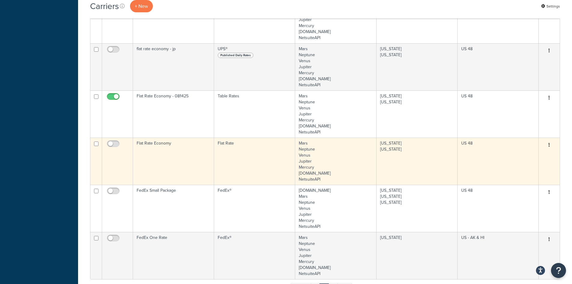
scroll to position [447, 0]
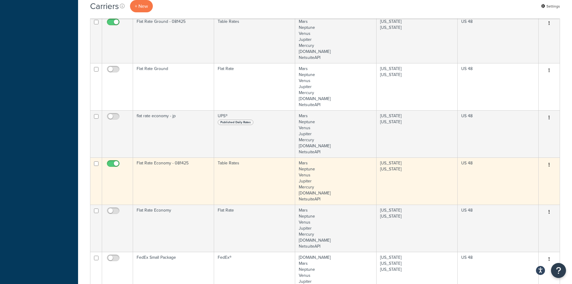
click at [158, 185] on td "Flat Rate Economy - 081425" at bounding box center [173, 180] width 81 height 47
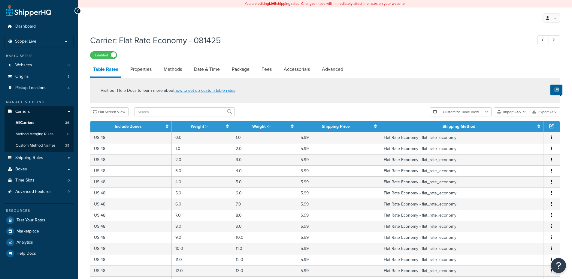
select select "25"
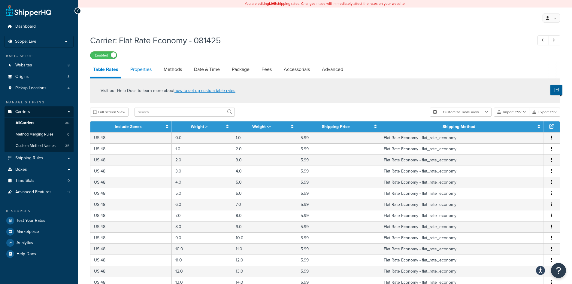
click at [141, 64] on link "Properties" at bounding box center [140, 69] width 27 height 14
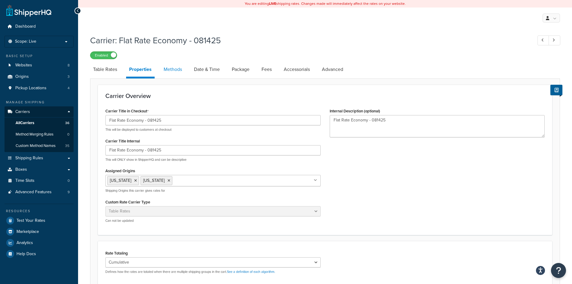
click at [170, 70] on link "Methods" at bounding box center [173, 69] width 24 height 14
select select "25"
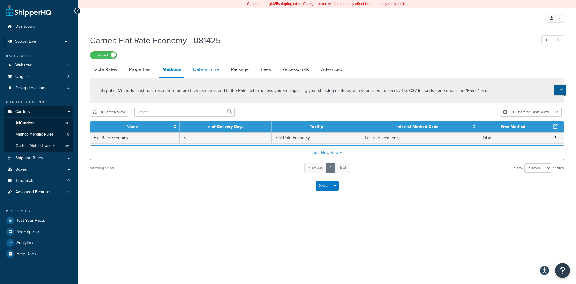
click at [204, 71] on link "Date & Time" at bounding box center [206, 69] width 32 height 14
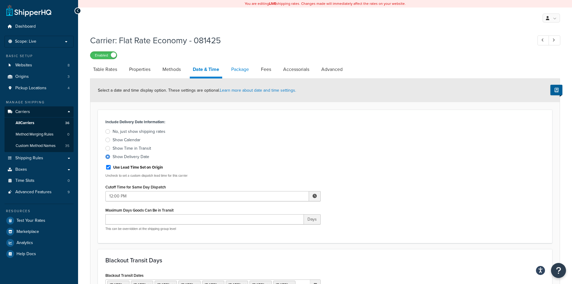
click at [241, 70] on link "Package" at bounding box center [240, 69] width 24 height 14
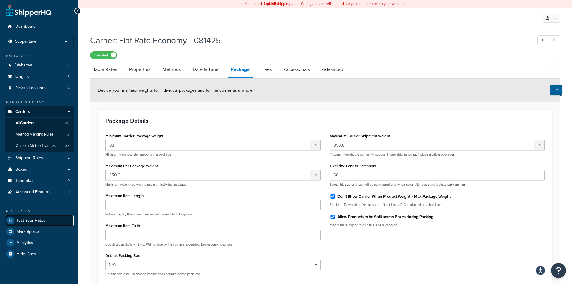
click at [32, 221] on span "Test Your Rates" at bounding box center [31, 220] width 29 height 5
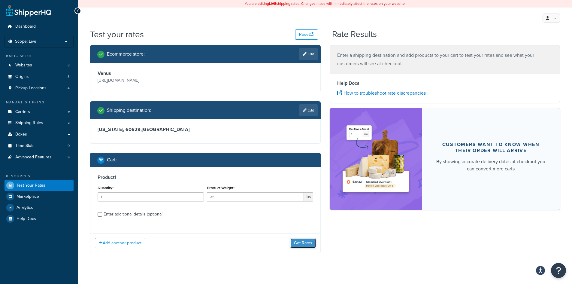
click at [306, 244] on button "Get Rates" at bounding box center [303, 243] width 26 height 10
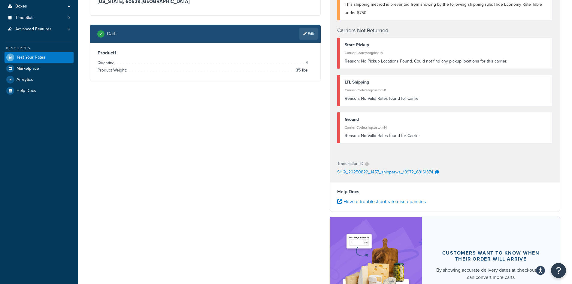
scroll to position [60, 0]
